Goal: Use online tool/utility

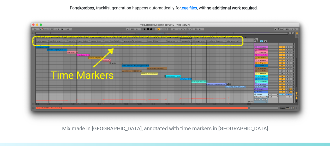
scroll to position [426, 0]
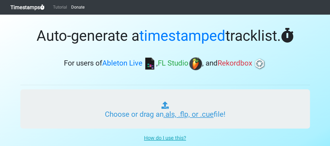
click at [129, 118] on input "Choose or drag an .als, .flp, or .cue file!" at bounding box center [164, 108] width 289 height 39
click at [153, 116] on input "Choose or drag an .als, .flp, or .cue file!" at bounding box center [164, 108] width 289 height 39
type input "C:\fakepath\new song.txt"
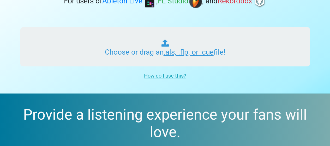
scroll to position [52, 0]
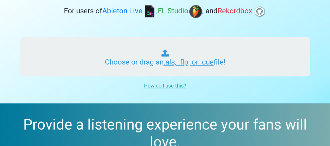
click at [139, 63] on input "Choose or drag an .als, .flp, or .cue file!" at bounding box center [164, 56] width 289 height 39
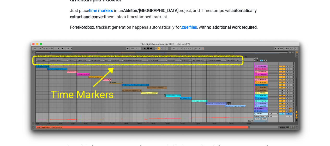
scroll to position [391, 0]
